Goal: Transaction & Acquisition: Download file/media

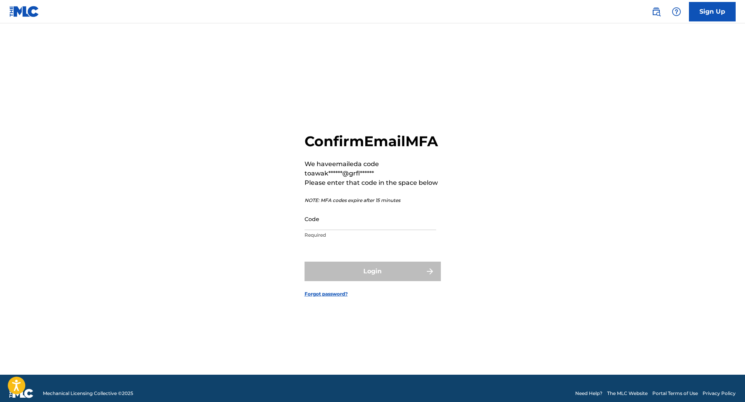
click at [328, 229] on input "Code" at bounding box center [371, 219] width 132 height 22
click at [364, 230] on input "Code" at bounding box center [371, 219] width 132 height 22
click at [361, 227] on input "Code" at bounding box center [371, 219] width 132 height 22
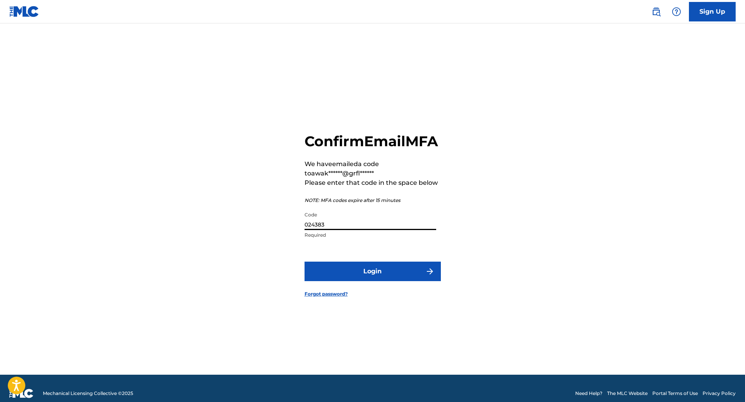
type input "024383"
click at [392, 278] on button "Login" at bounding box center [373, 270] width 136 height 19
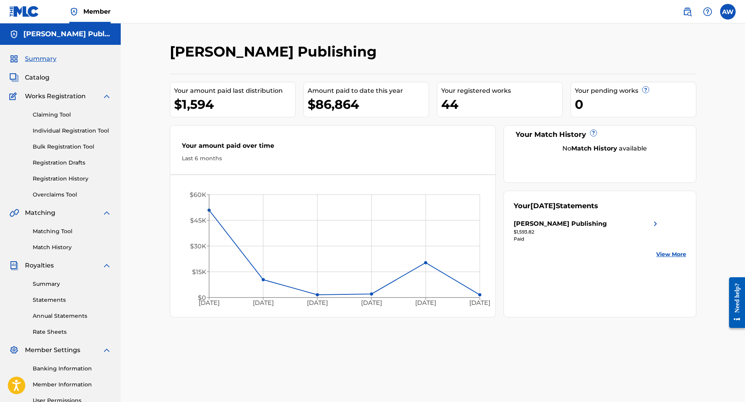
click at [62, 298] on link "Statements" at bounding box center [72, 300] width 79 height 8
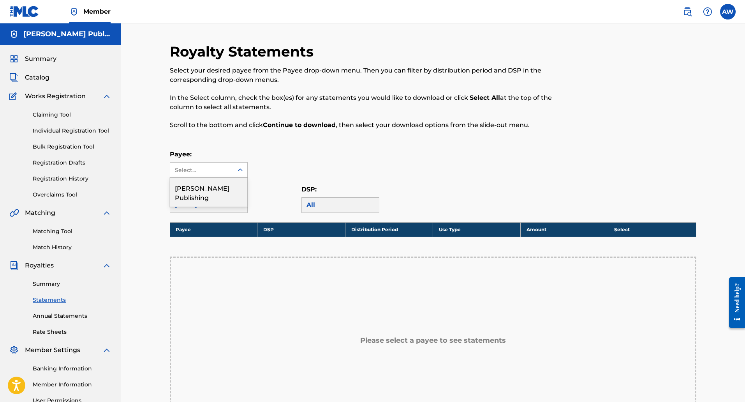
click at [231, 167] on div "Select..." at bounding box center [201, 169] width 63 height 15
click at [221, 197] on div "[PERSON_NAME] Publishing" at bounding box center [208, 192] width 77 height 29
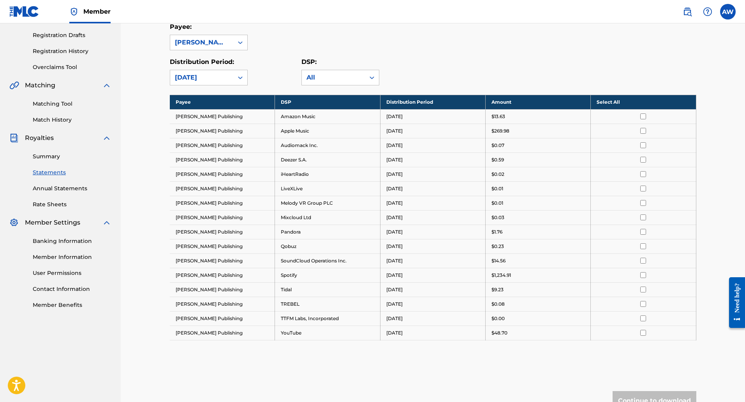
scroll to position [127, 0]
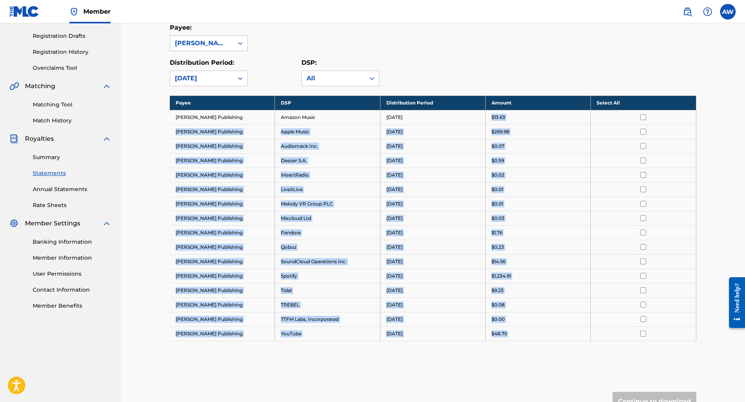
drag, startPoint x: 486, startPoint y: 111, endPoint x: 540, endPoint y: 334, distance: 229.0
click at [540, 334] on tbody "Payee DSP Distribution Period Amount Select All [PERSON_NAME] Publishing Amazon…" at bounding box center [433, 217] width 527 height 245
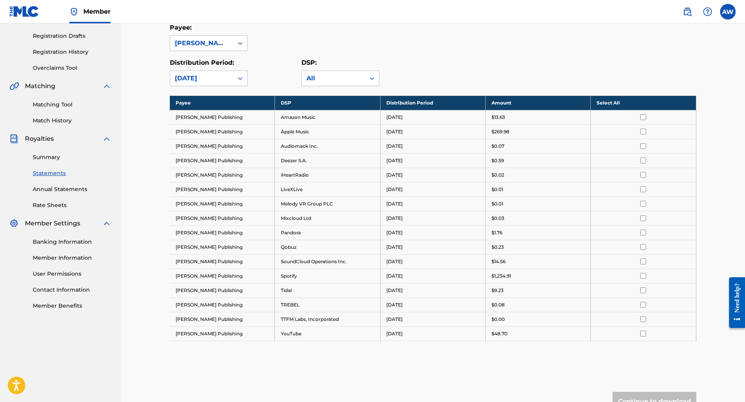
click at [534, 347] on div "Payee DSP Distribution Period Amount Select All [PERSON_NAME] Publishing Amazon…" at bounding box center [433, 227] width 527 height 265
click at [335, 79] on div "All" at bounding box center [334, 78] width 54 height 9
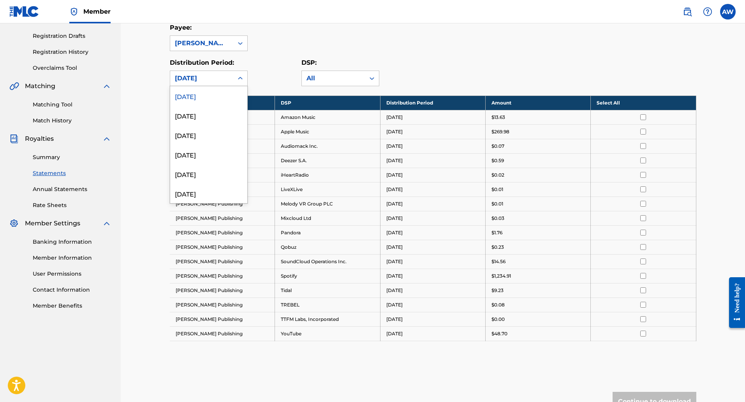
click at [232, 79] on div "[DATE]" at bounding box center [201, 78] width 63 height 15
click at [218, 112] on div "[DATE]" at bounding box center [208, 115] width 77 height 19
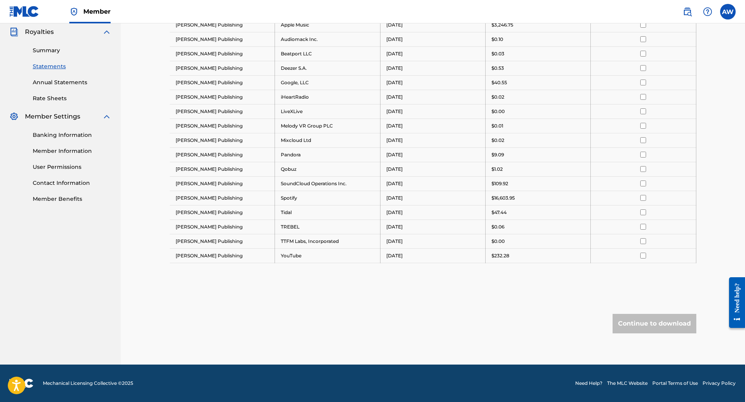
scroll to position [78, 0]
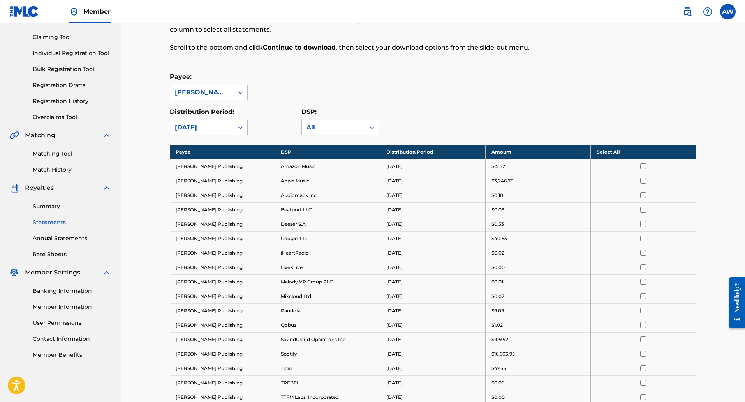
click at [221, 126] on div "[DATE]" at bounding box center [202, 127] width 54 height 9
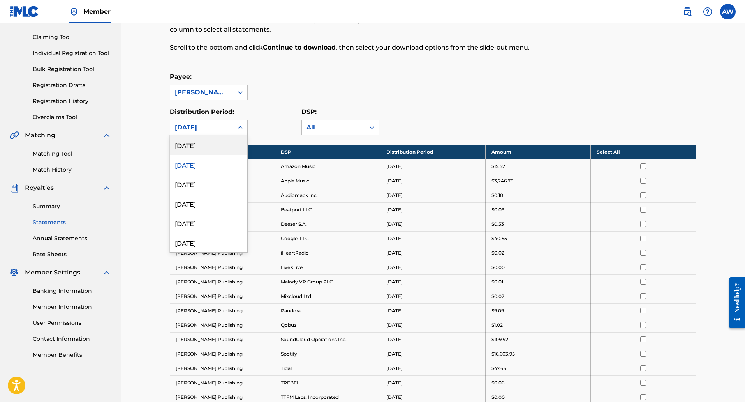
click at [223, 146] on div "[DATE]" at bounding box center [208, 144] width 77 height 19
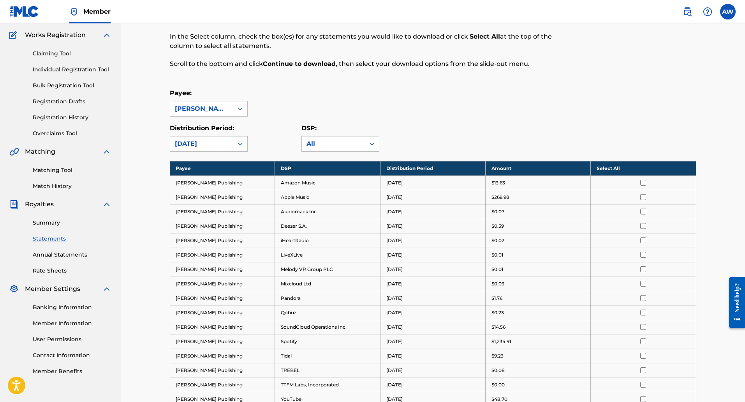
scroll to position [49, 0]
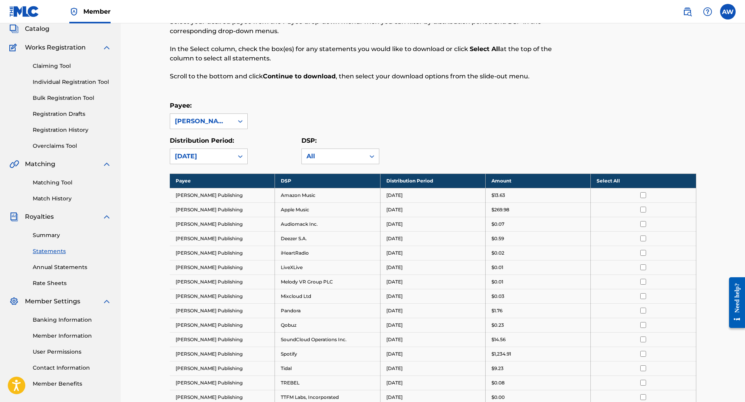
click at [603, 180] on th "Select All" at bounding box center [643, 180] width 105 height 14
click at [53, 238] on link "Summary" at bounding box center [72, 235] width 79 height 8
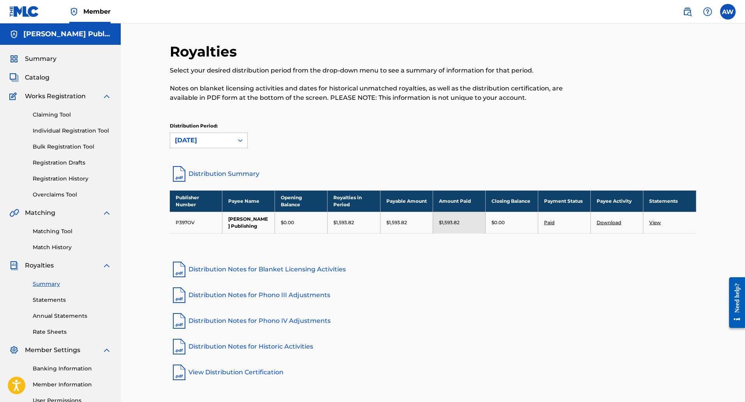
click at [657, 224] on link "View" at bounding box center [655, 222] width 12 height 6
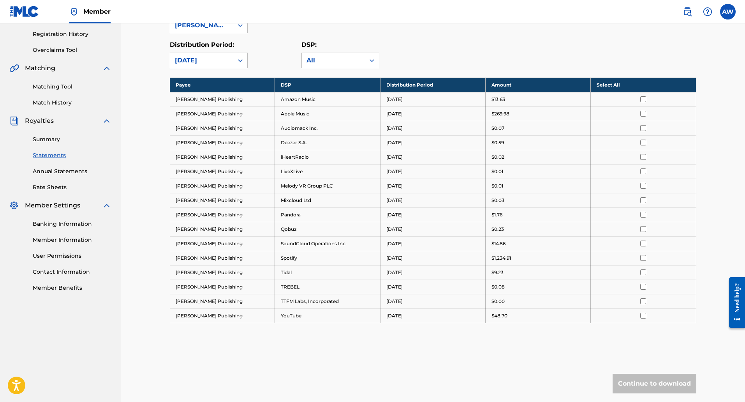
scroll to position [195, 0]
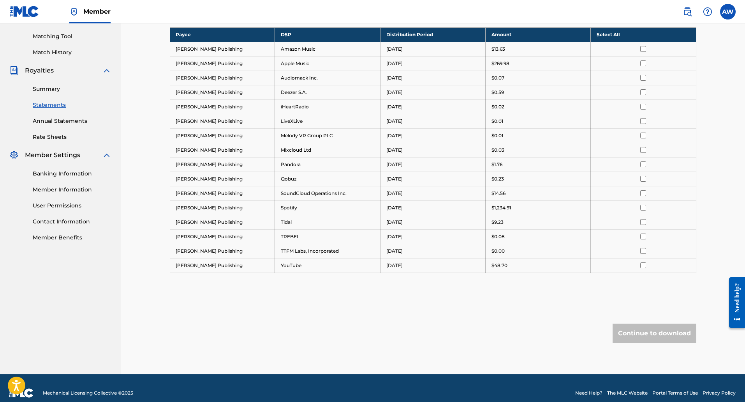
click at [642, 38] on th "Select All" at bounding box center [643, 34] width 105 height 14
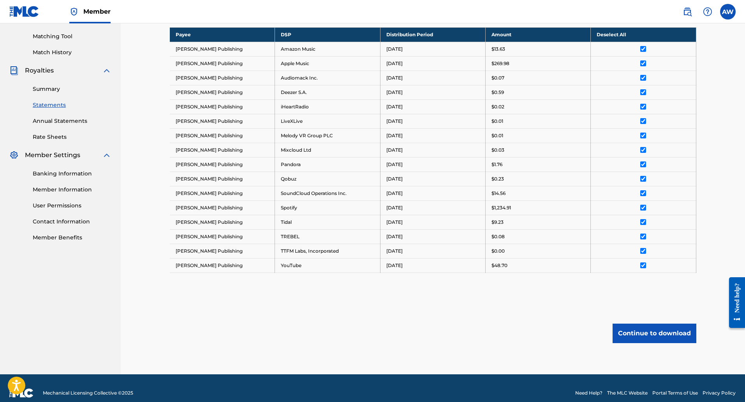
click at [664, 342] on button "Continue to download" at bounding box center [655, 332] width 84 height 19
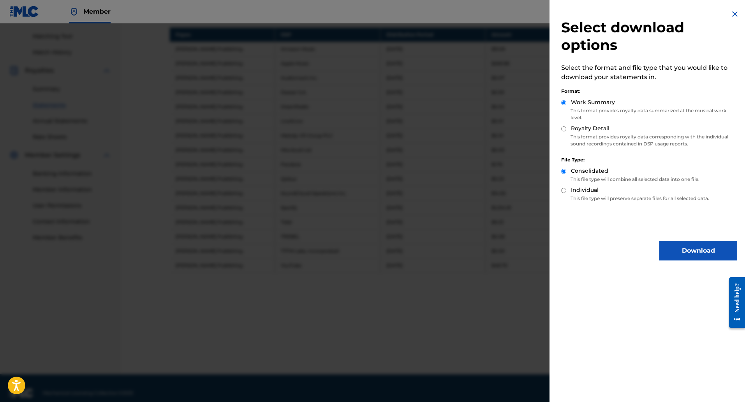
click at [671, 253] on button "Download" at bounding box center [698, 250] width 78 height 19
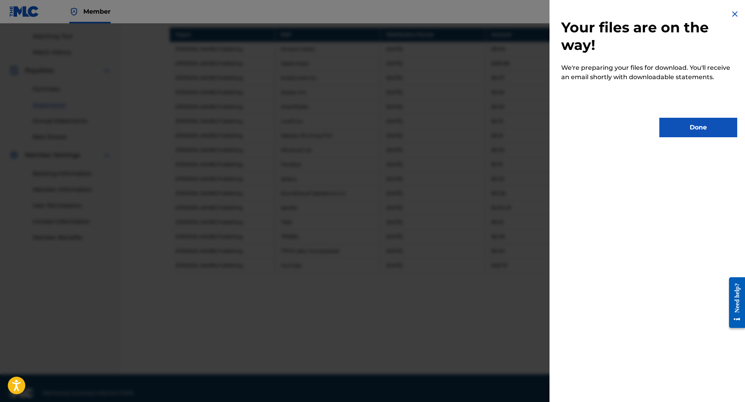
click at [708, 125] on button "Done" at bounding box center [698, 127] width 78 height 19
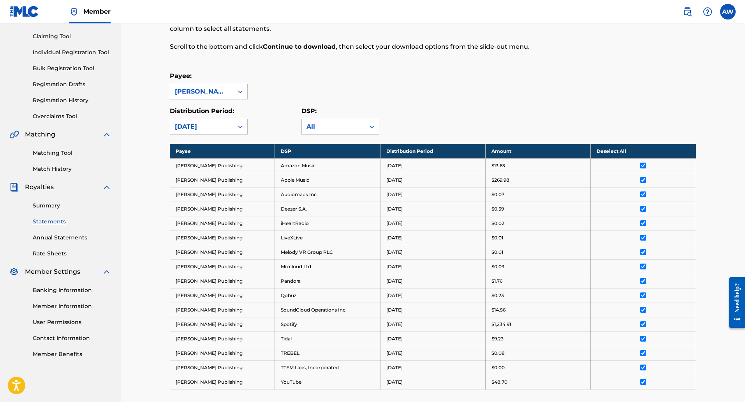
scroll to position [78, 0]
click at [54, 204] on link "Summary" at bounding box center [72, 206] width 79 height 8
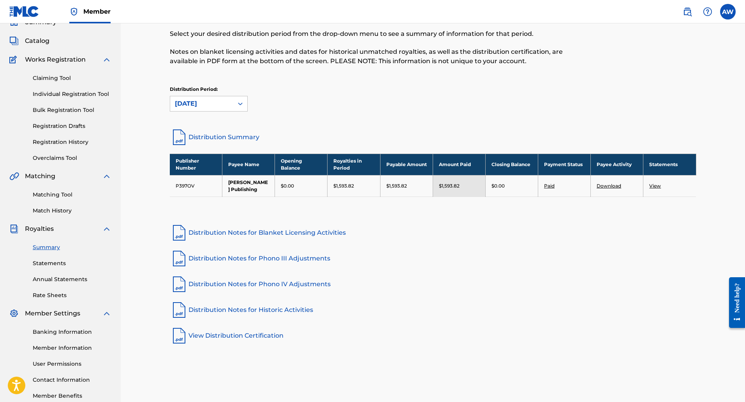
scroll to position [81, 0]
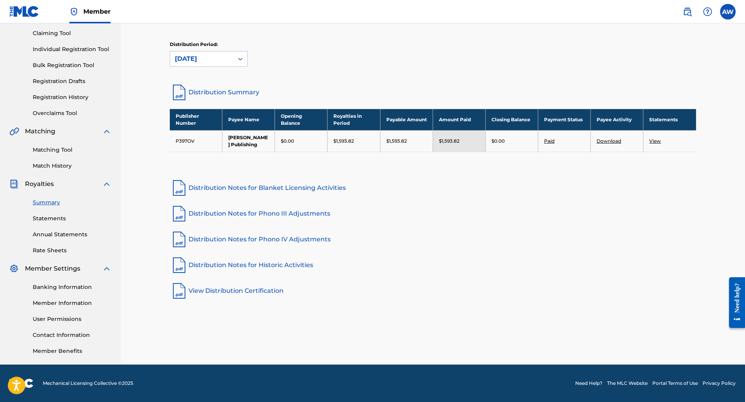
click at [605, 141] on link "Download" at bounding box center [609, 141] width 25 height 6
click at [657, 143] on link "View" at bounding box center [655, 141] width 12 height 6
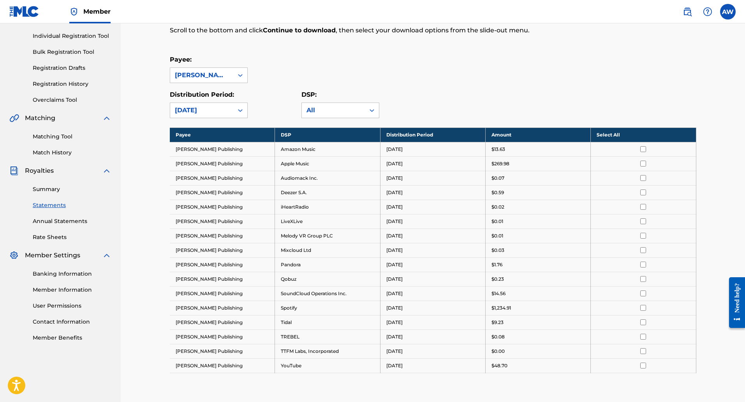
scroll to position [88, 0]
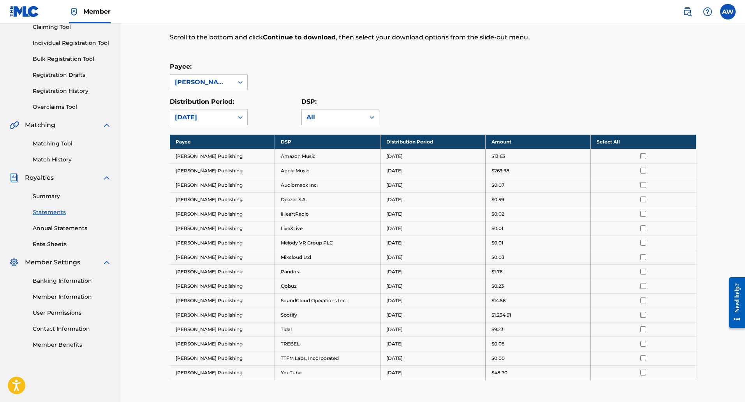
click at [370, 120] on icon at bounding box center [372, 117] width 8 height 8
click at [482, 77] on div "Payee: [PERSON_NAME] Publishing" at bounding box center [433, 76] width 527 height 28
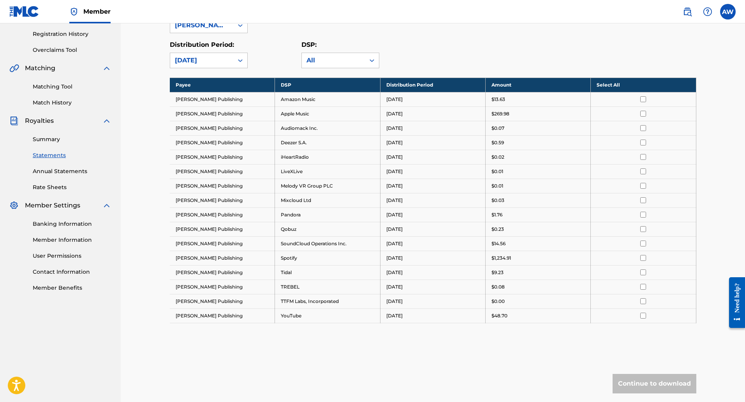
scroll to position [204, 0]
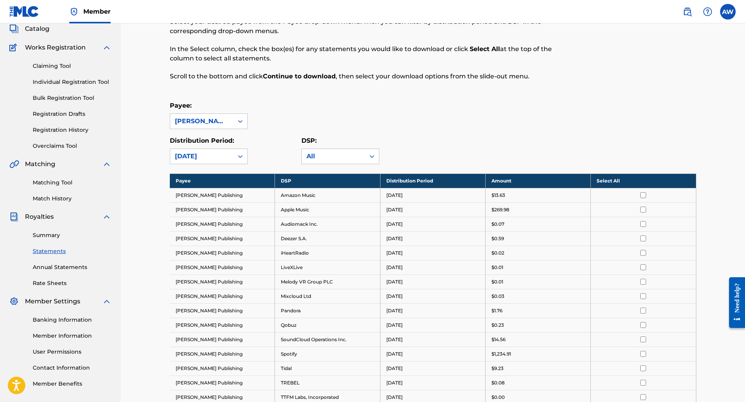
click at [607, 178] on th "Select All" at bounding box center [643, 180] width 105 height 14
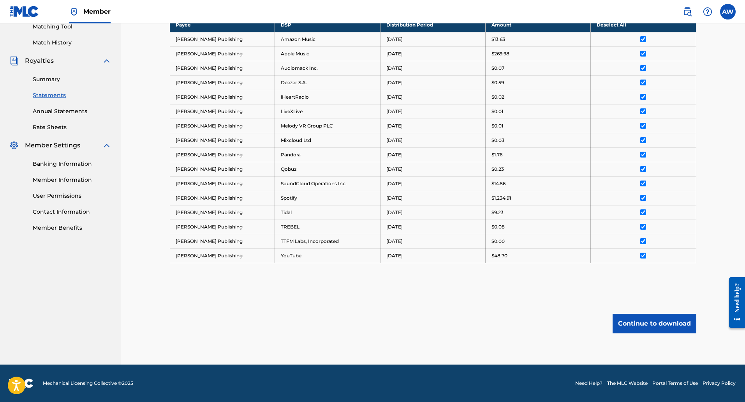
click at [645, 323] on button "Continue to download" at bounding box center [655, 323] width 84 height 19
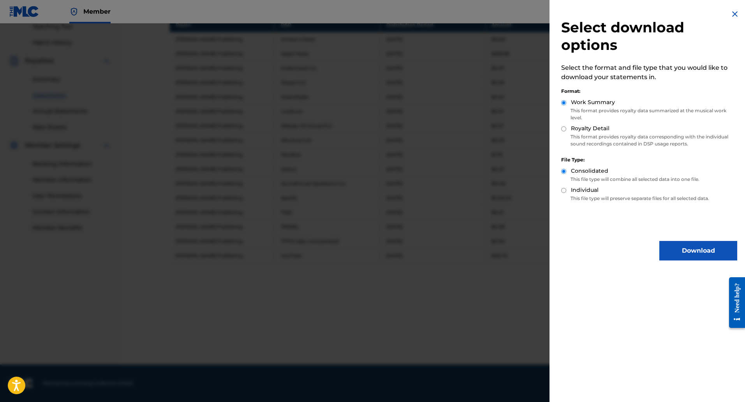
click at [733, 14] on img at bounding box center [734, 13] width 9 height 9
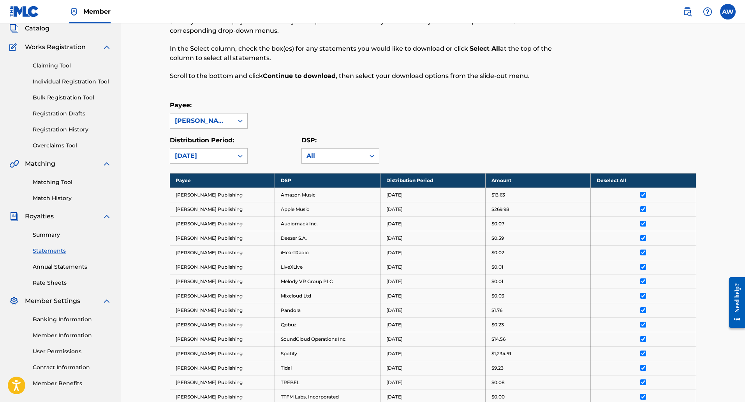
scroll to position [49, 0]
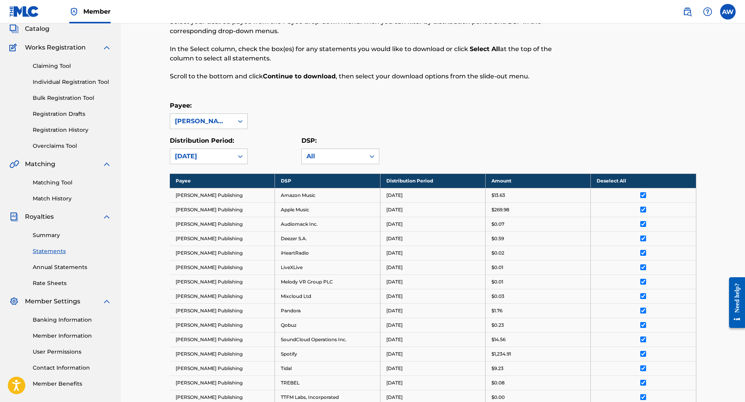
drag, startPoint x: 581, startPoint y: 120, endPoint x: 738, endPoint y: 1, distance: 197.4
click at [581, 120] on div "Payee: [PERSON_NAME] Publishing" at bounding box center [433, 115] width 527 height 28
